Goal: Task Accomplishment & Management: Manage account settings

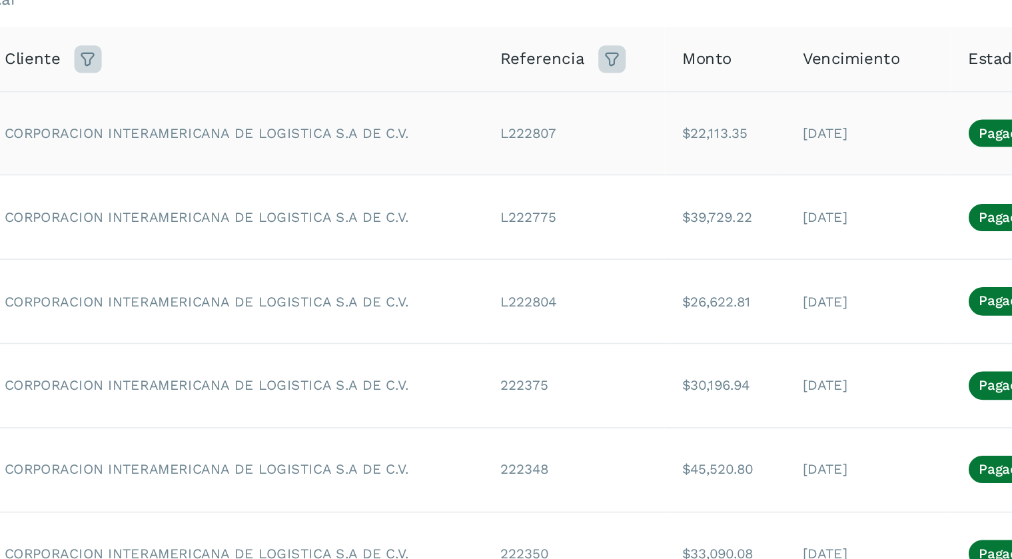
scroll to position [5, 0]
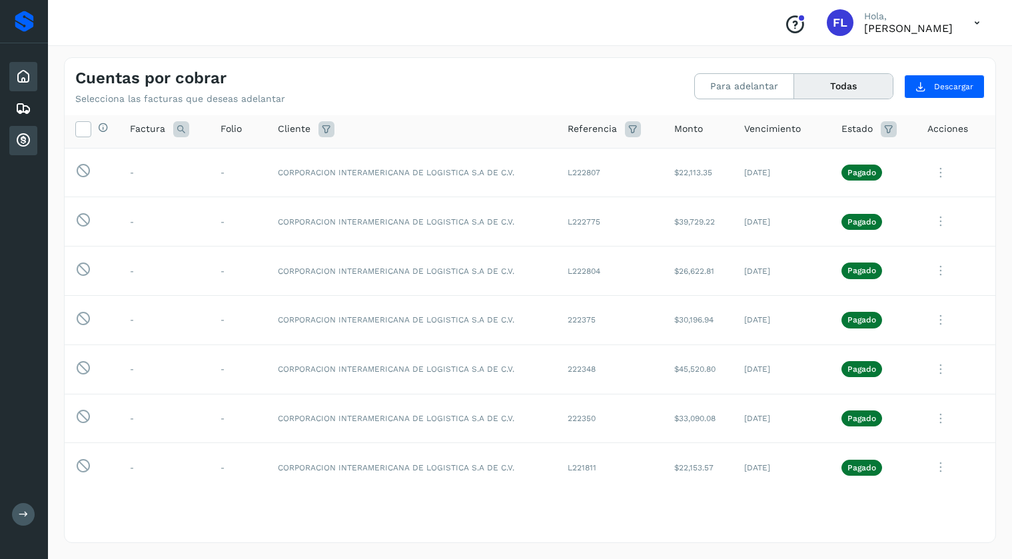
click at [24, 73] on icon at bounding box center [23, 77] width 16 height 16
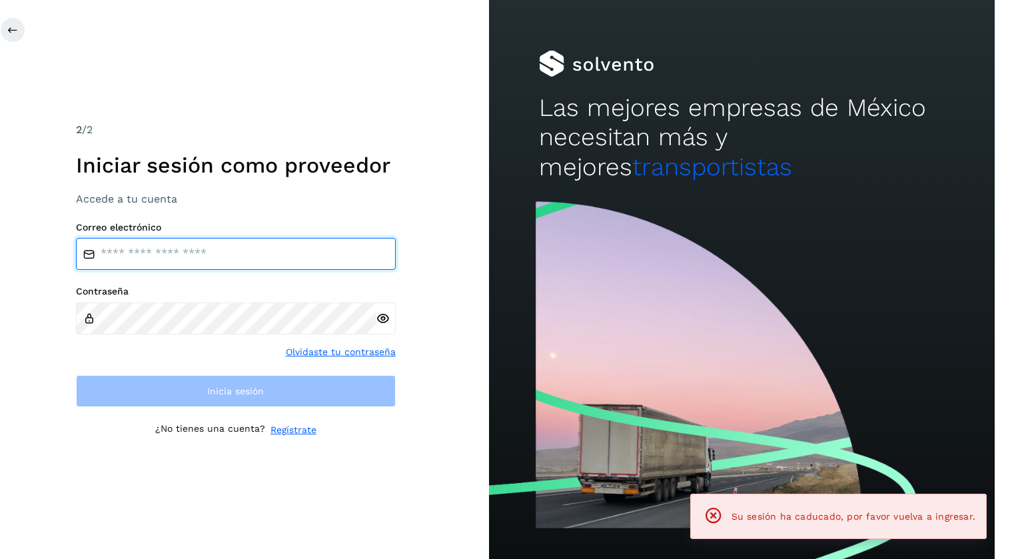
type input "**********"
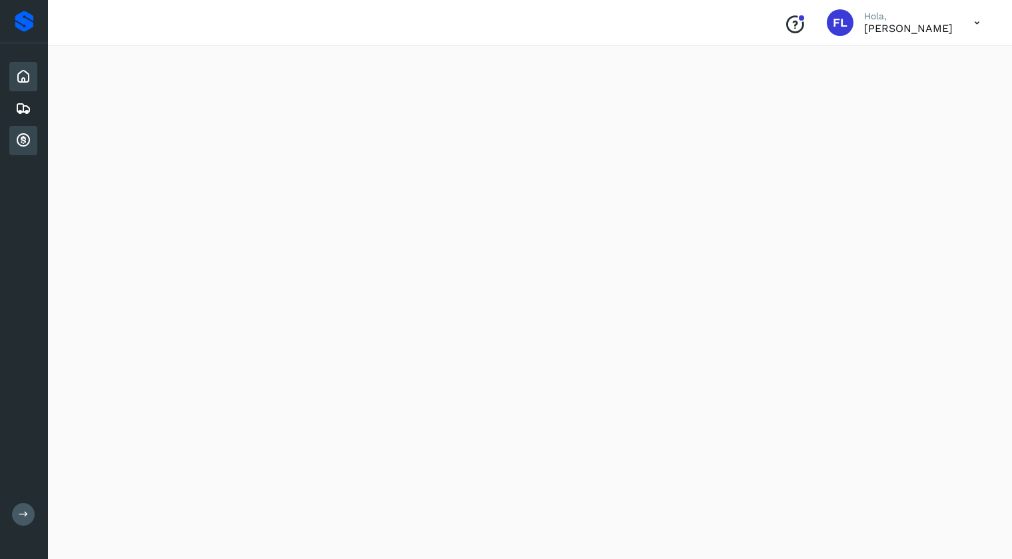
click at [24, 144] on icon at bounding box center [23, 141] width 16 height 16
